Goal: Information Seeking & Learning: Learn about a topic

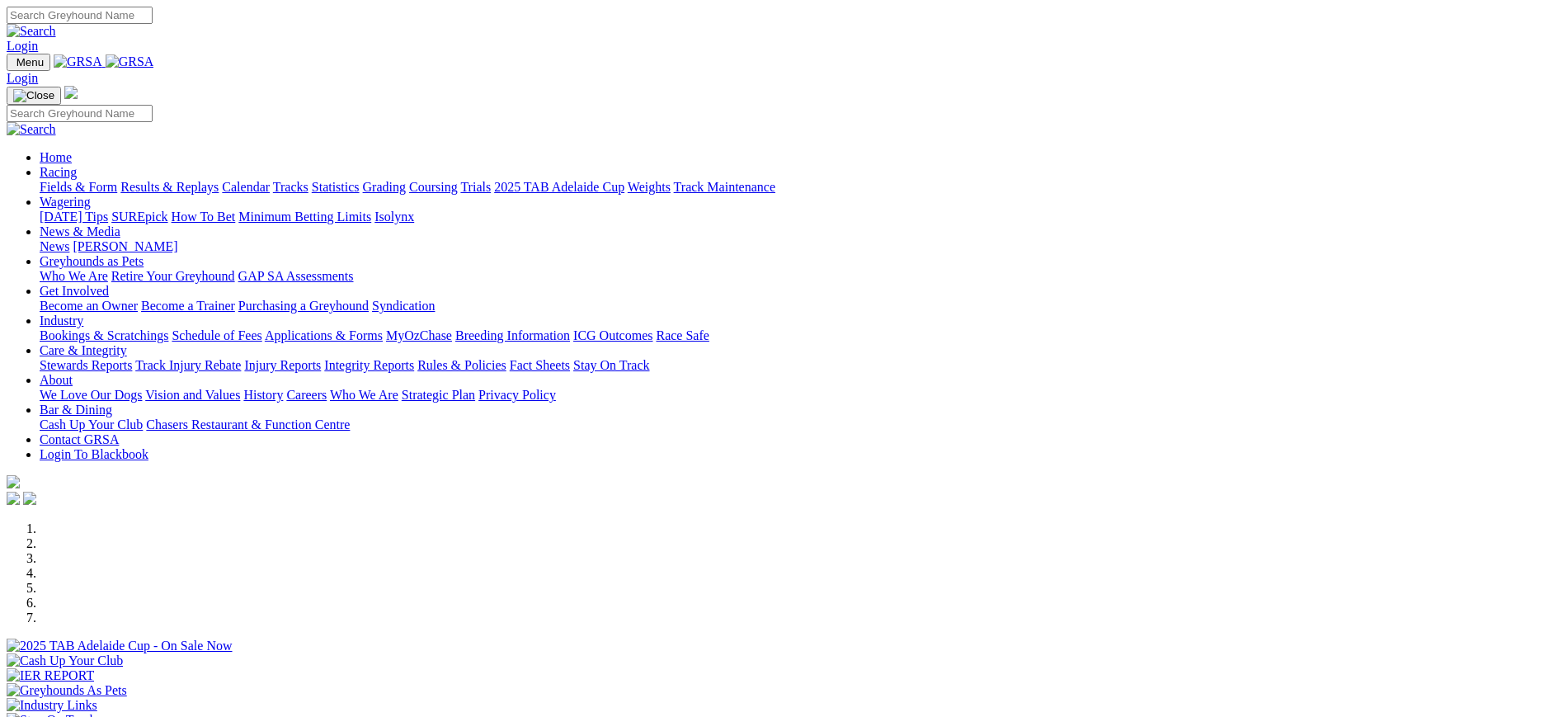
click at [458, 179] on link "Coursing" at bounding box center [434, 186] width 49 height 14
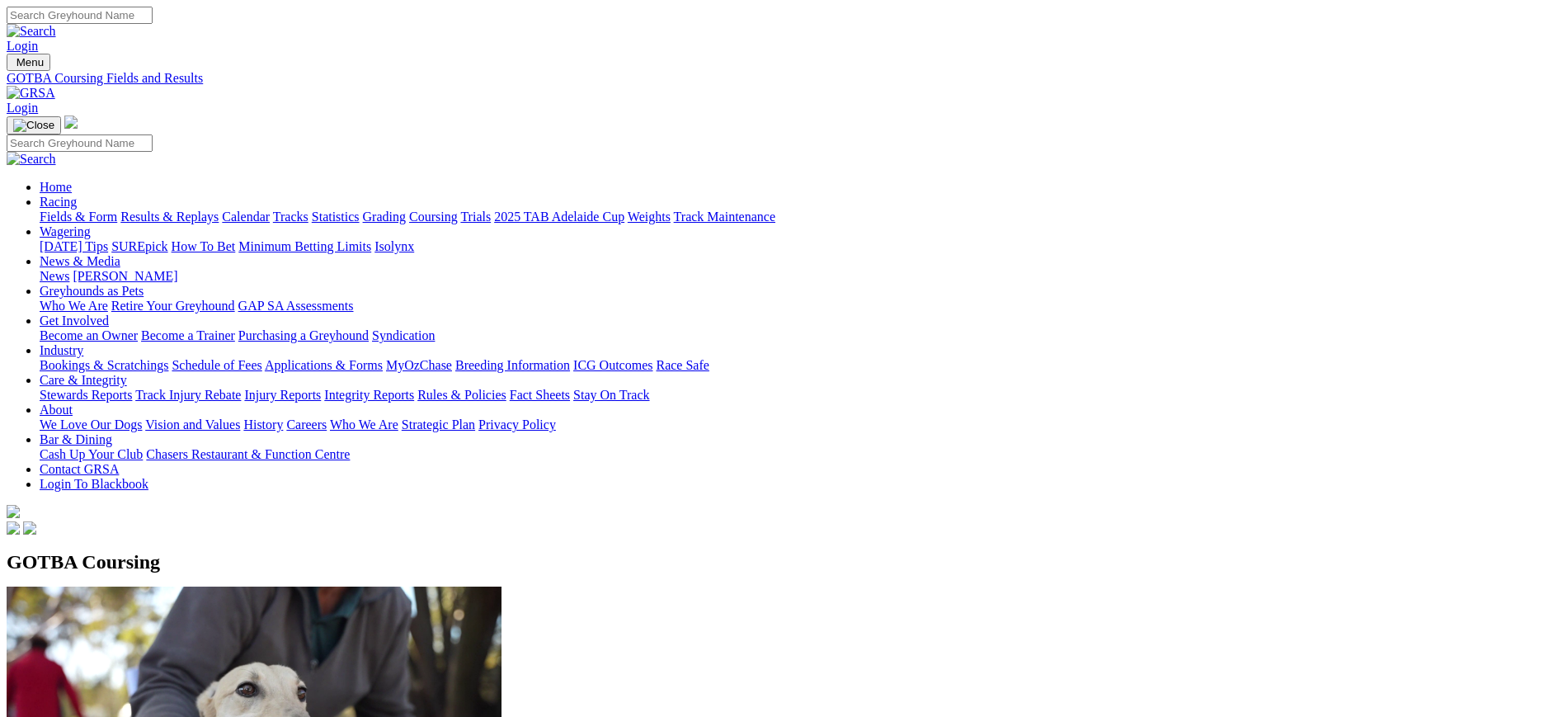
click at [55, 86] on link at bounding box center [31, 92] width 49 height 14
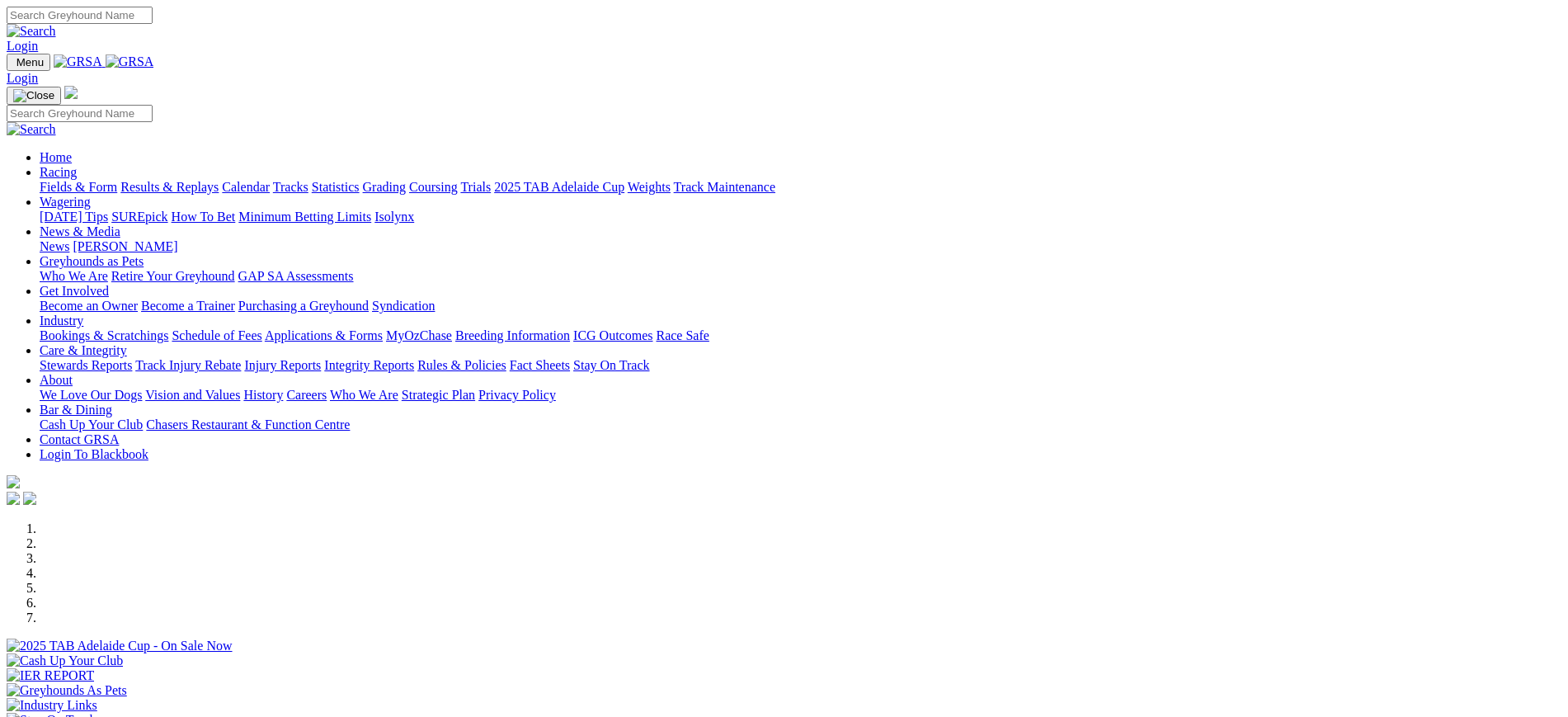
click at [178, 240] on link "[PERSON_NAME]" at bounding box center [125, 246] width 105 height 14
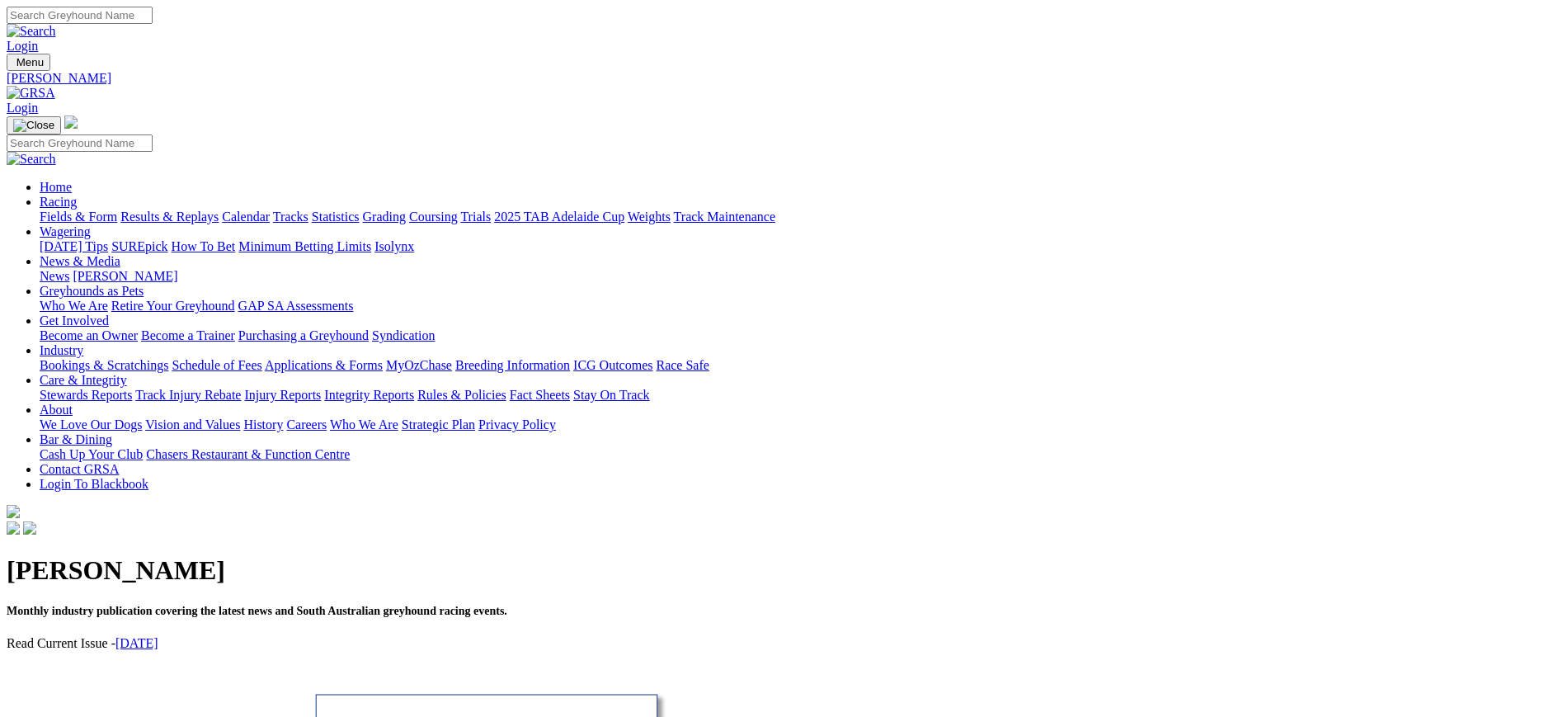
click at [377, 538] on div "Kennel Capers Monthly industry publication covering the latest news and South A…" at bounding box center [784, 616] width 1555 height 154
click at [159, 636] on link "August 2025" at bounding box center [137, 643] width 43 height 14
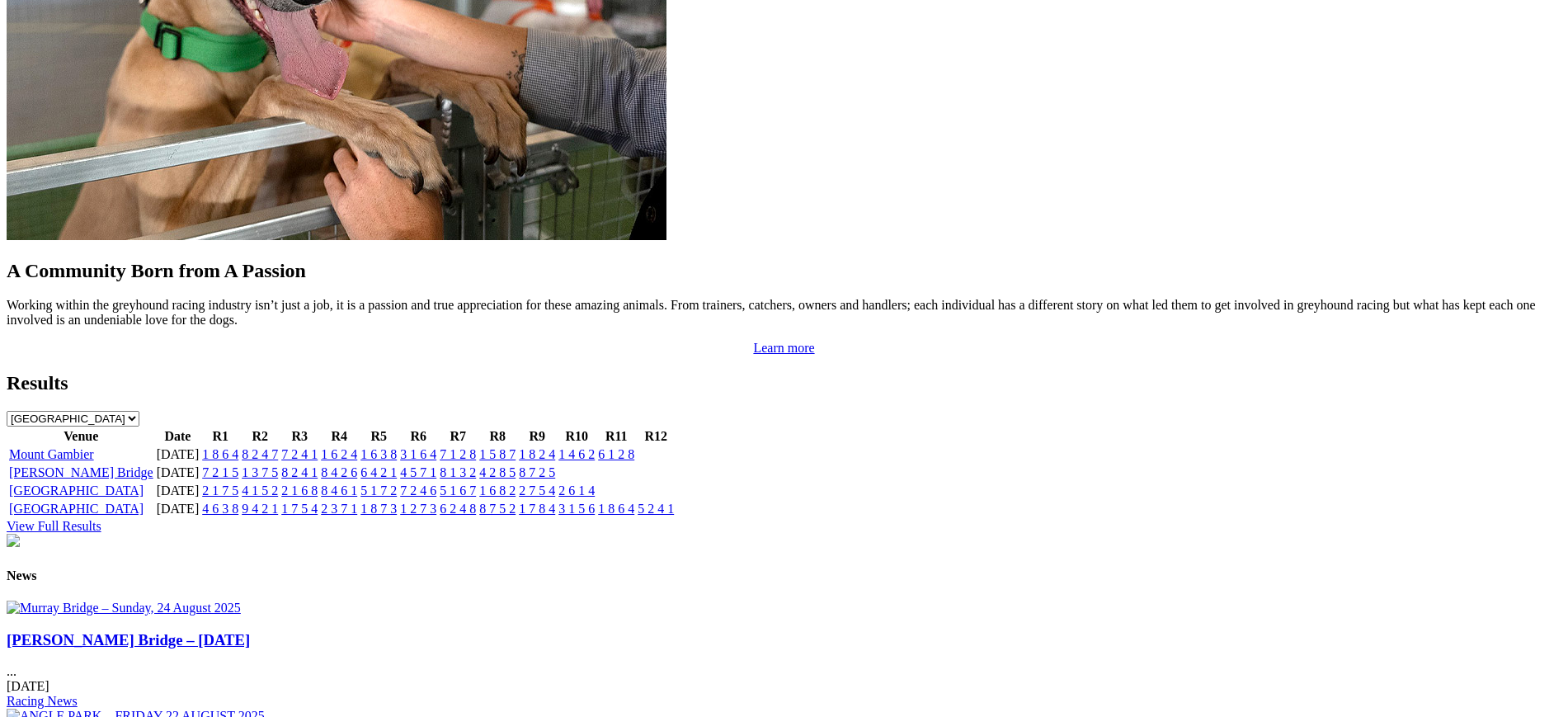
scroll to position [1499, 0]
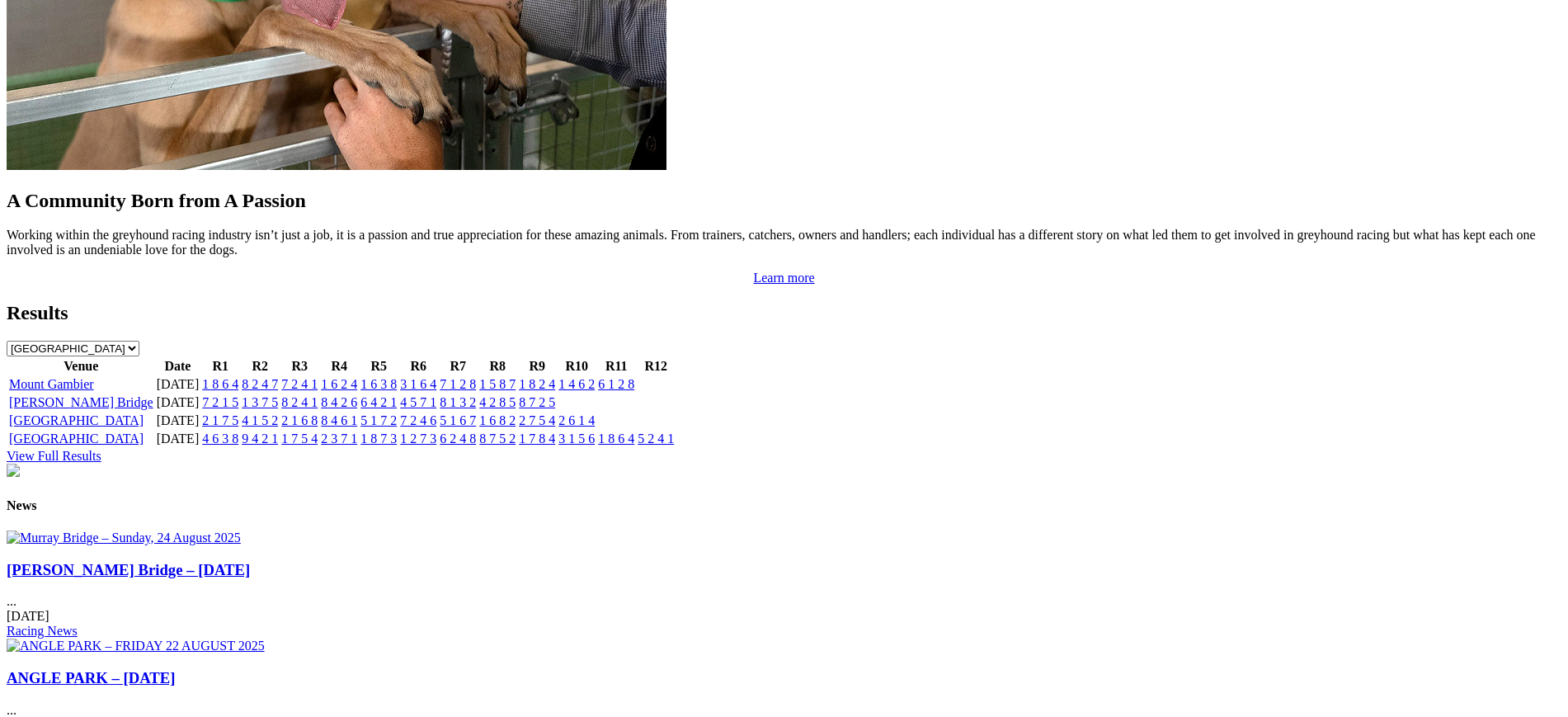
click at [595, 431] on link "3 1 5 6" at bounding box center [576, 438] width 37 height 14
